Goal: Task Accomplishment & Management: Manage account settings

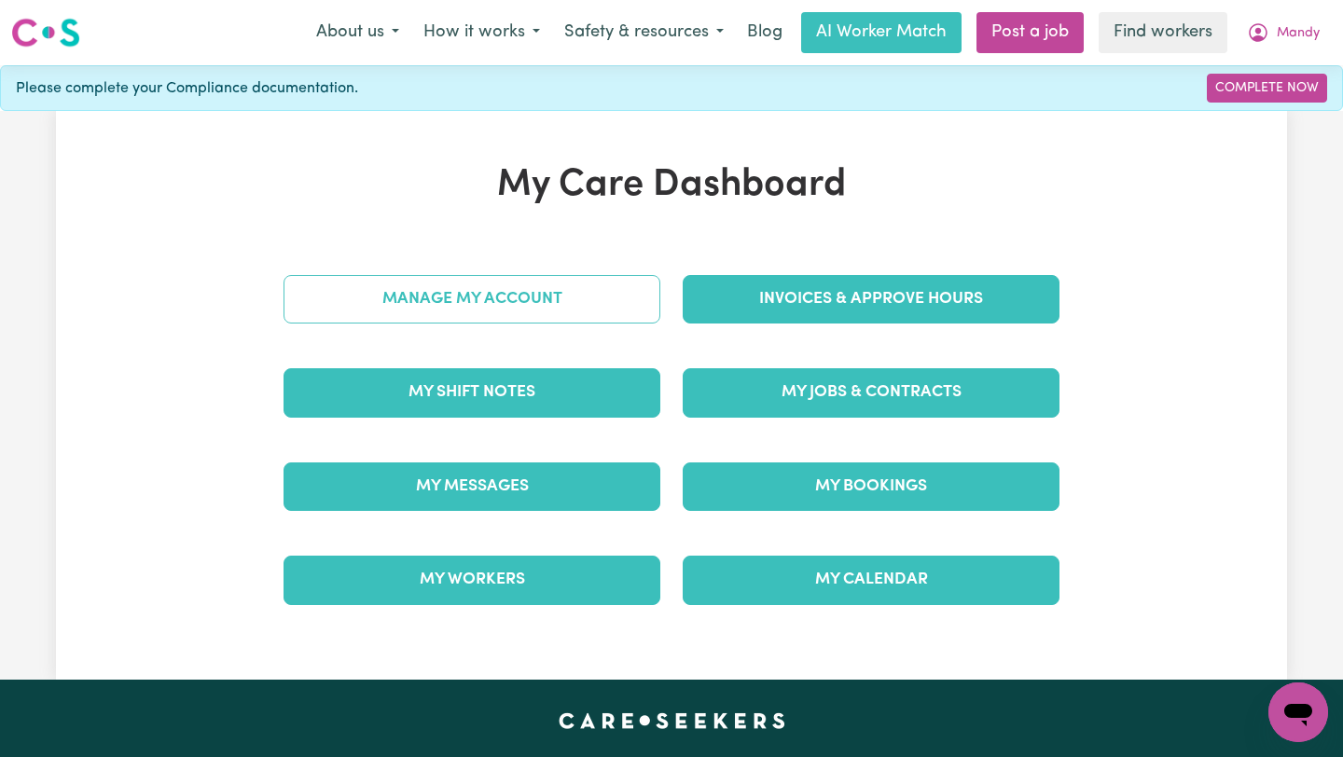
click at [570, 293] on link "Manage My Account" at bounding box center [472, 299] width 377 height 49
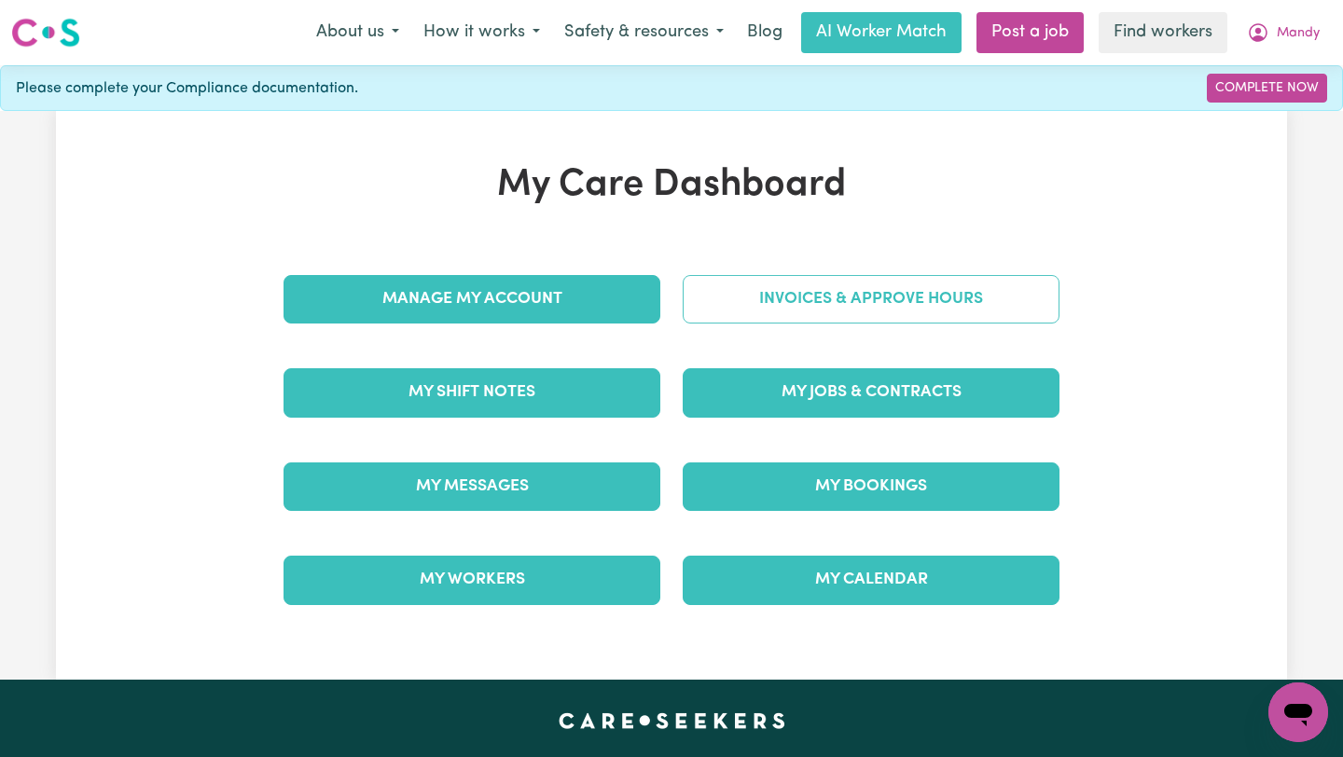
click at [878, 307] on link "Invoices & Approve Hours" at bounding box center [871, 299] width 377 height 49
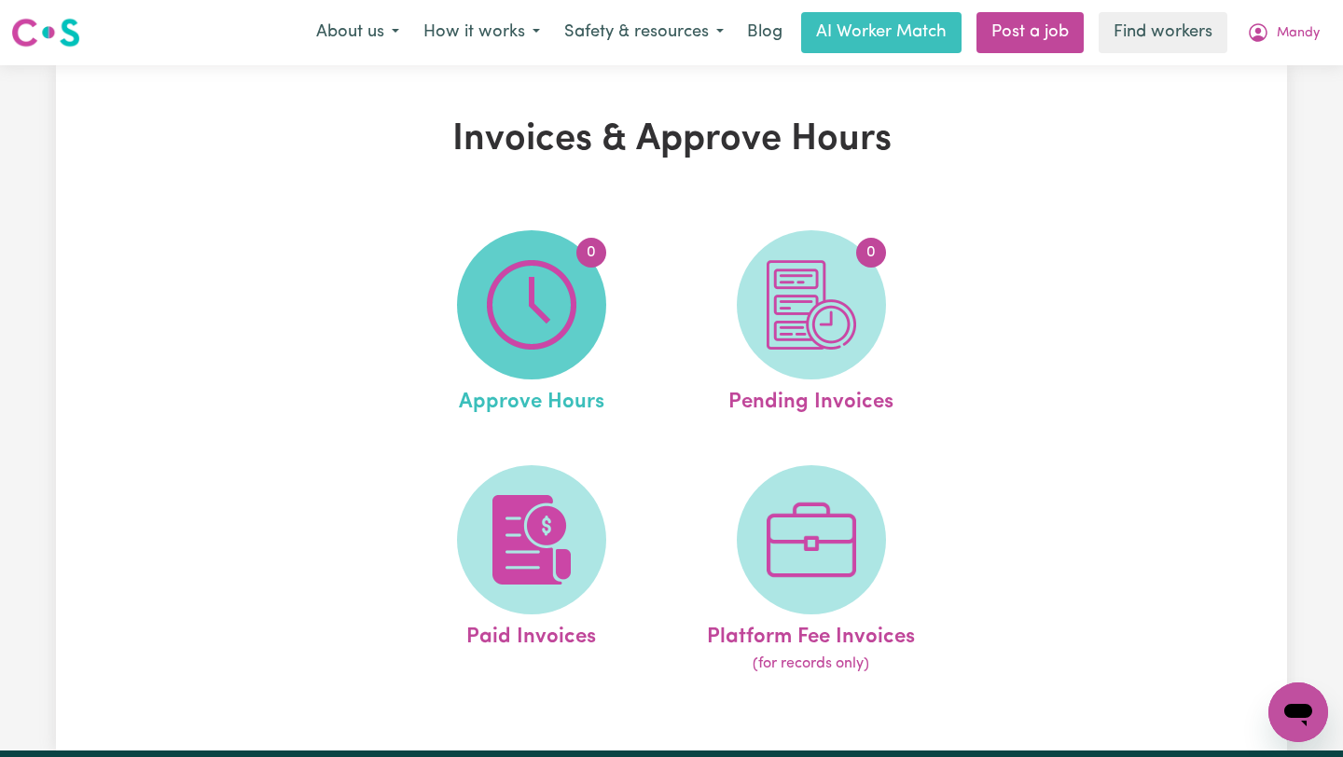
click at [547, 271] on img at bounding box center [532, 305] width 90 height 90
